Goal: Task Accomplishment & Management: Manage account settings

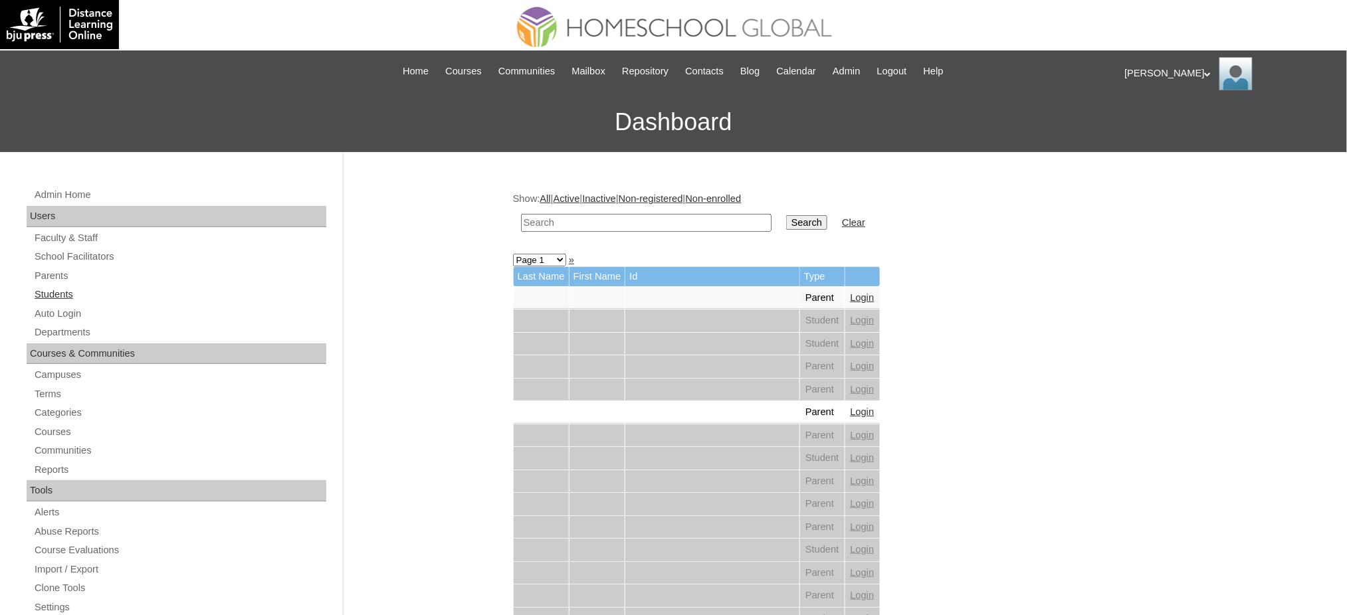
click at [43, 292] on link "Students" at bounding box center [179, 294] width 293 height 17
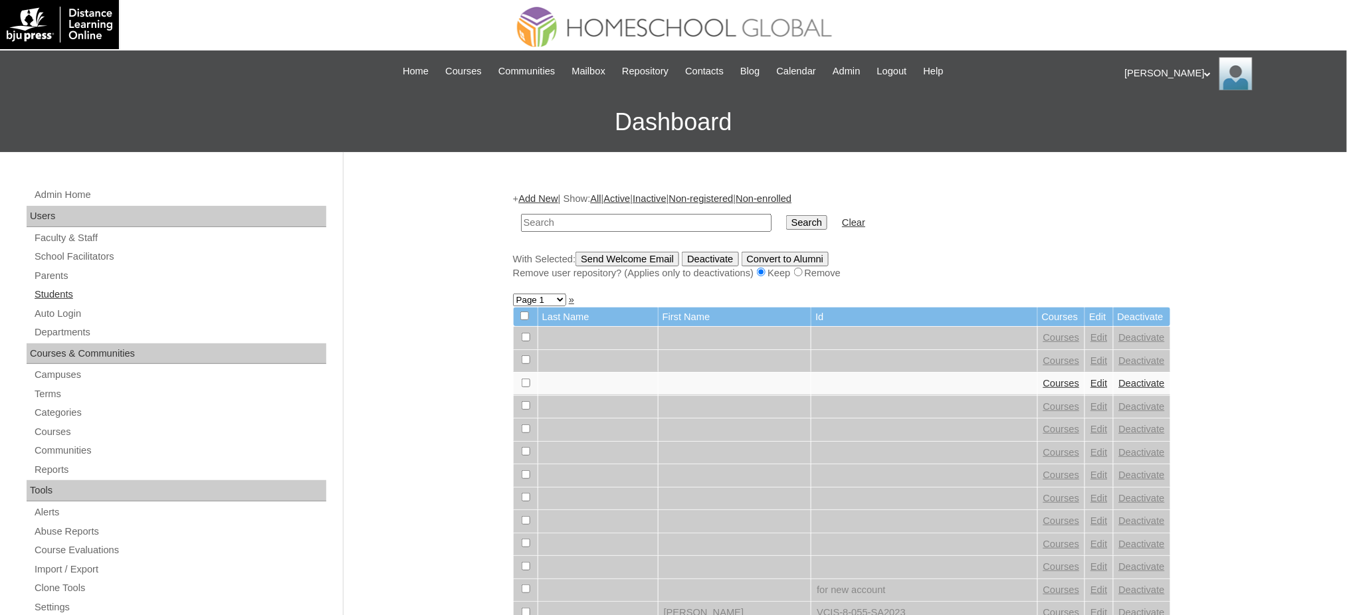
click at [59, 298] on link "Students" at bounding box center [179, 294] width 293 height 17
drag, startPoint x: 0, startPoint y: 0, endPoint x: 618, endPoint y: 220, distance: 655.8
click at [618, 220] on input "text" at bounding box center [646, 223] width 250 height 18
type input "Alexandria Maxenne"
click at [786, 217] on input "Search" at bounding box center [806, 222] width 41 height 15
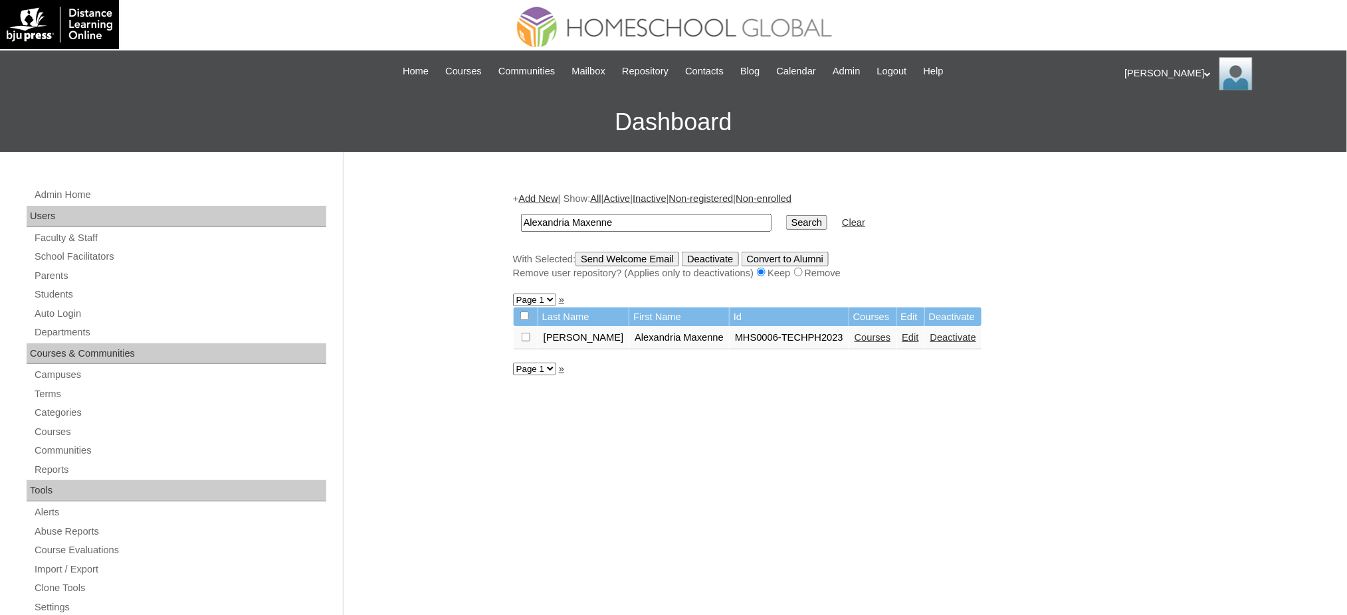
click at [854, 335] on link "Courses" at bounding box center [872, 337] width 37 height 11
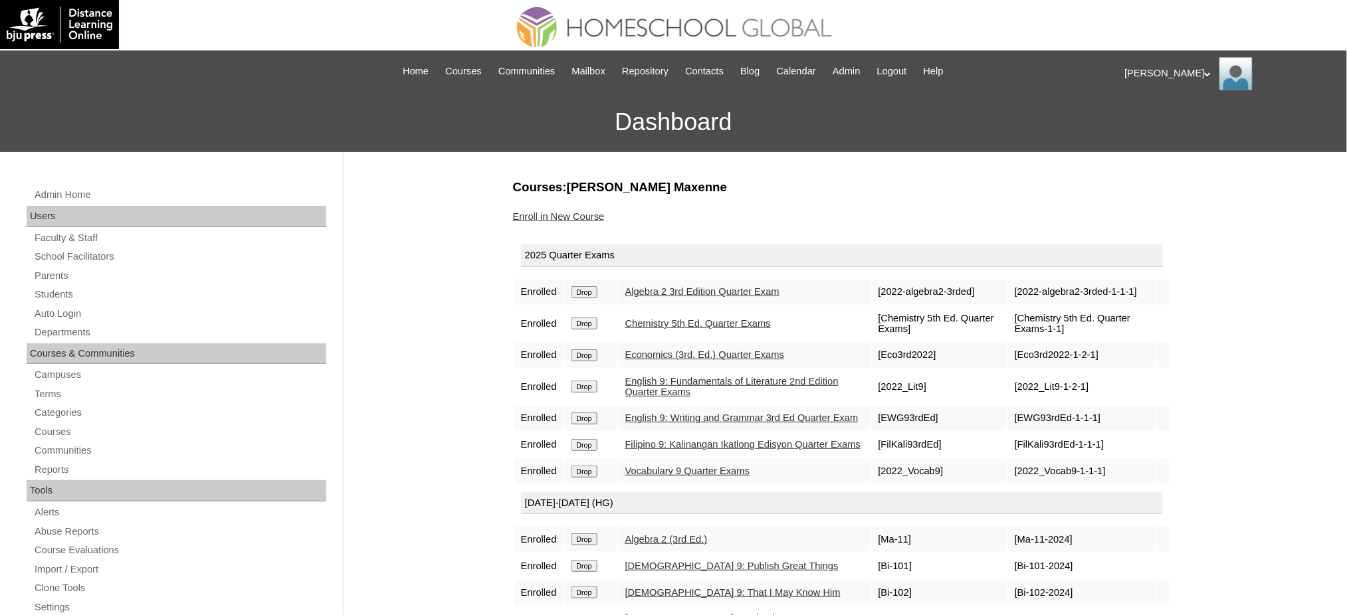
click at [562, 219] on link "Enroll in New Course" at bounding box center [559, 216] width 92 height 11
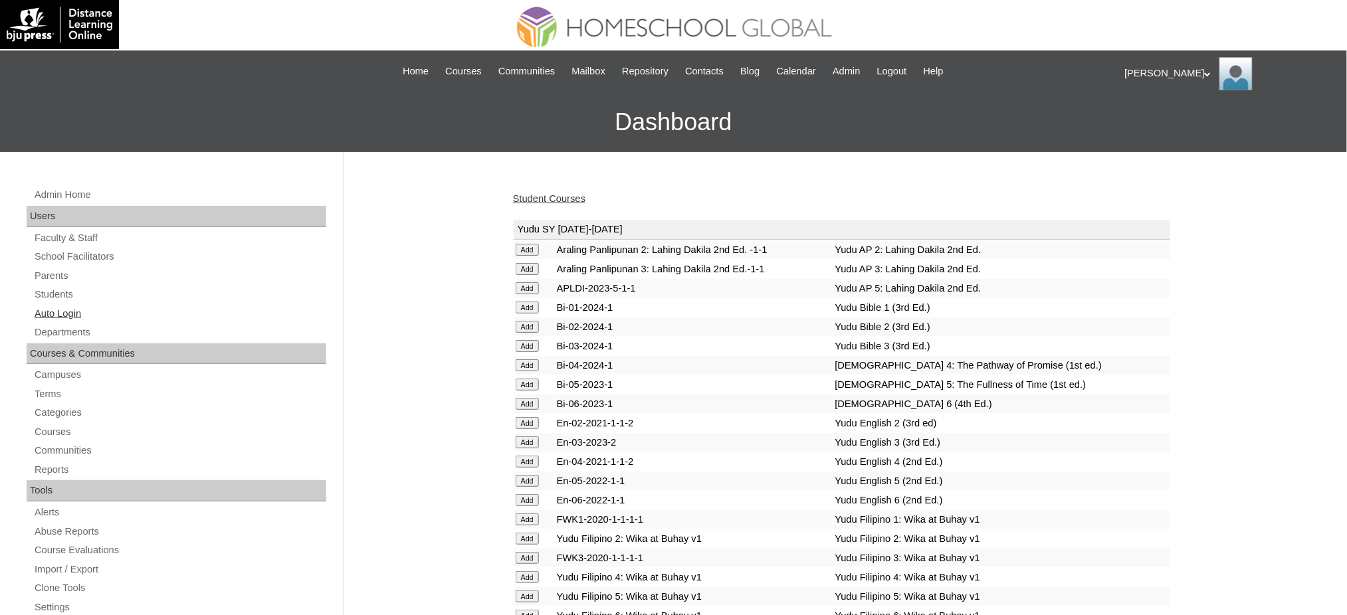
click at [35, 315] on link "Auto Login" at bounding box center [179, 314] width 293 height 17
